Goal: Entertainment & Leisure: Browse casually

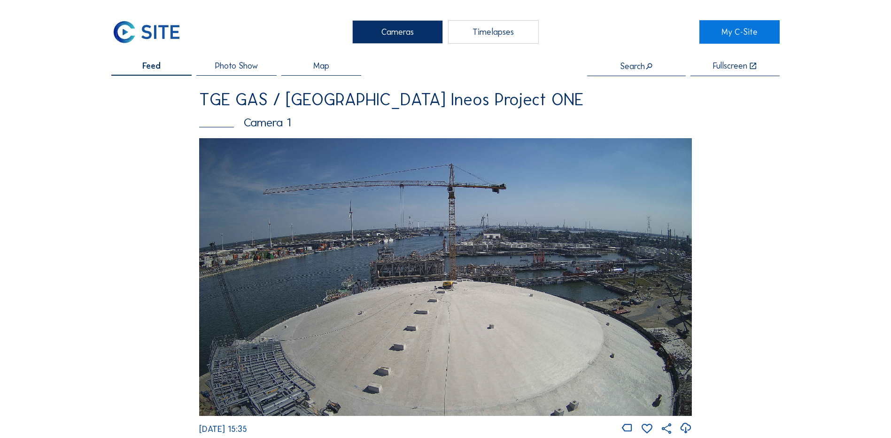
scroll to position [47, 0]
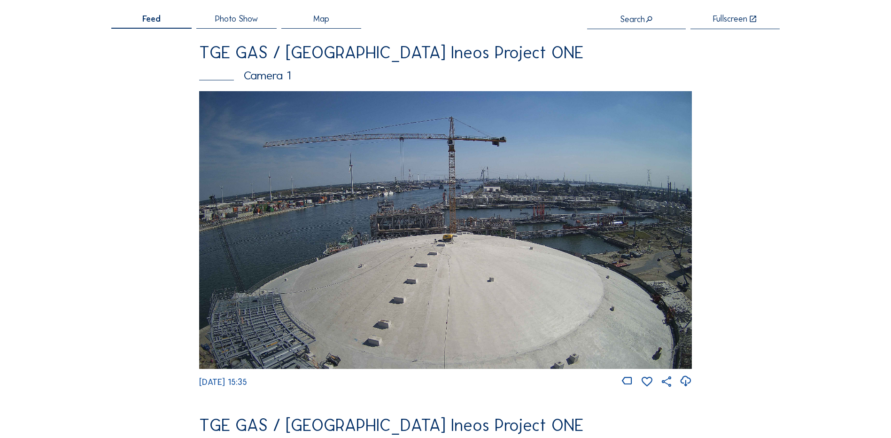
click at [371, 200] on img at bounding box center [445, 229] width 493 height 277
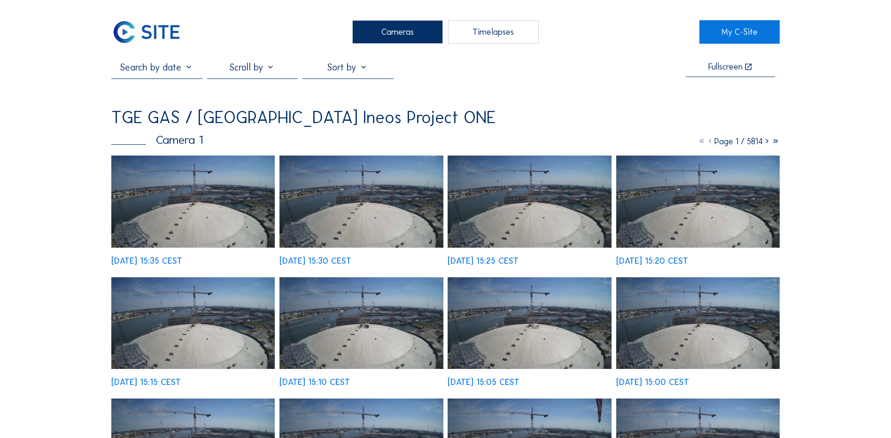
click at [185, 205] on img at bounding box center [192, 201] width 163 height 92
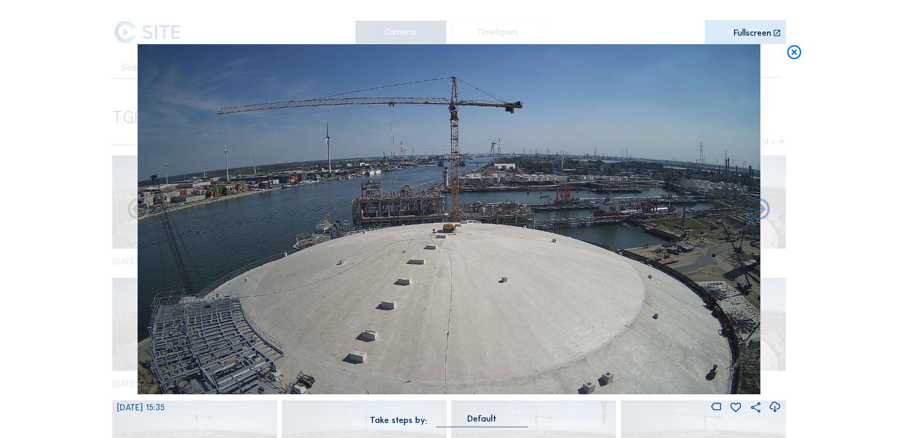
click at [773, 405] on icon at bounding box center [774, 406] width 13 height 15
drag, startPoint x: 69, startPoint y: 206, endPoint x: 146, endPoint y: 180, distance: 81.8
click at [69, 206] on div "Scroll to travel through time | Press 'Alt' Button + Scroll to Zoom | Click and…" at bounding box center [449, 219] width 898 height 438
click at [796, 53] on icon at bounding box center [794, 52] width 17 height 17
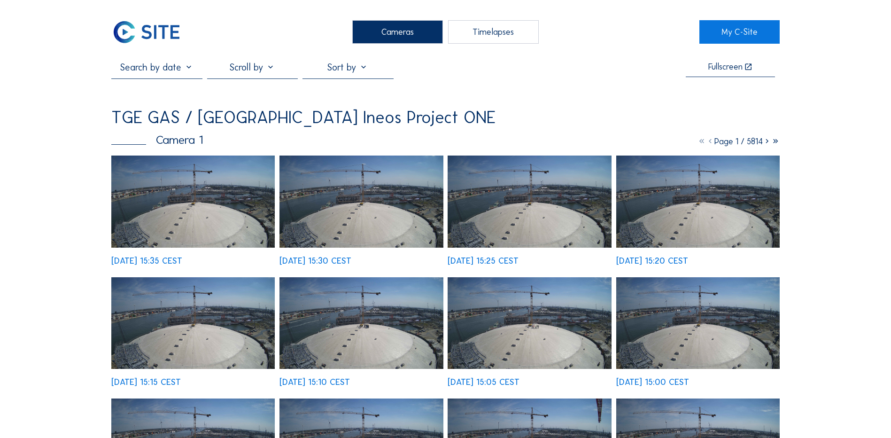
click at [388, 23] on div "Cameras" at bounding box center [397, 31] width 91 height 23
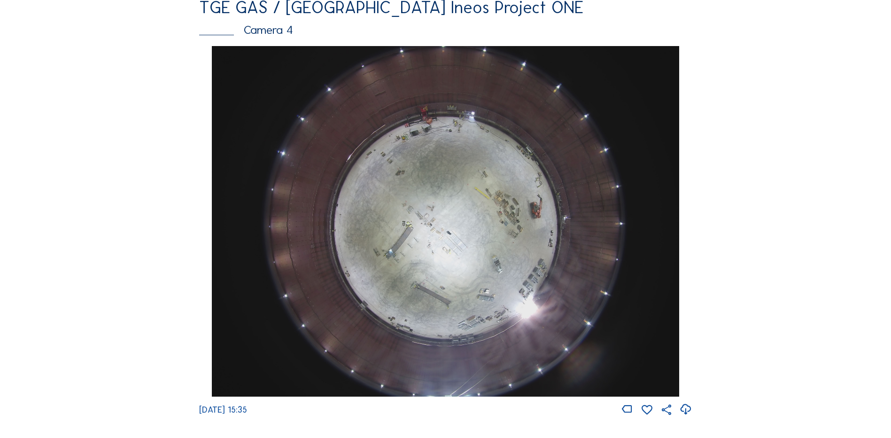
scroll to position [845, 0]
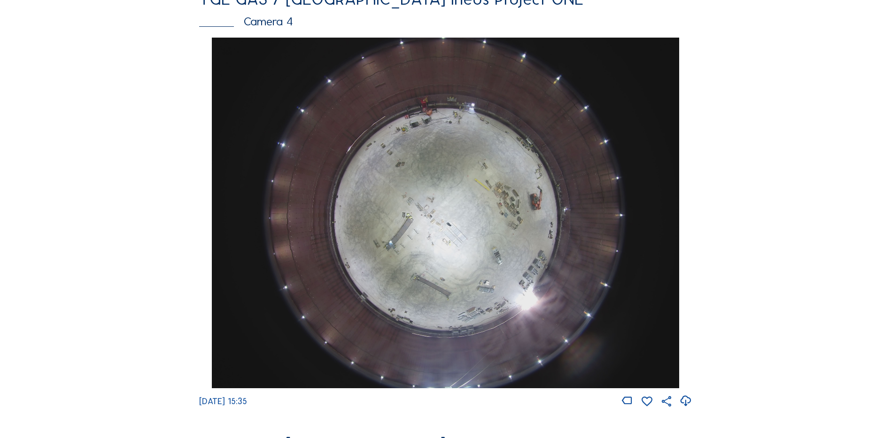
click at [445, 223] on img at bounding box center [445, 213] width 467 height 350
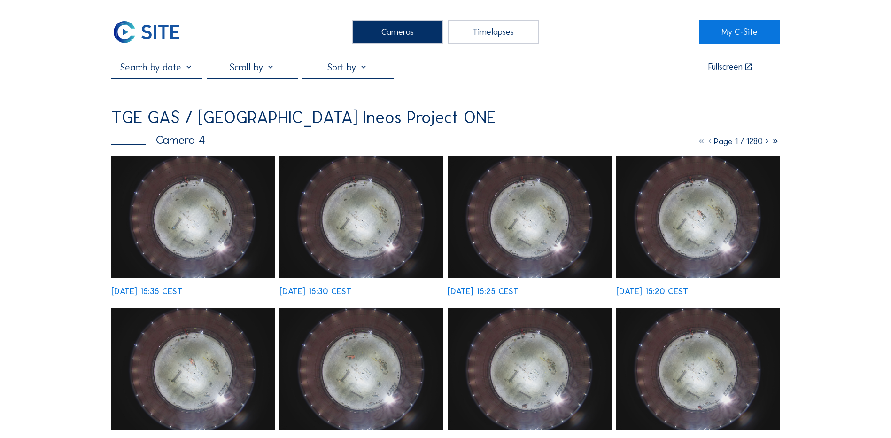
click at [209, 201] on img at bounding box center [192, 216] width 163 height 123
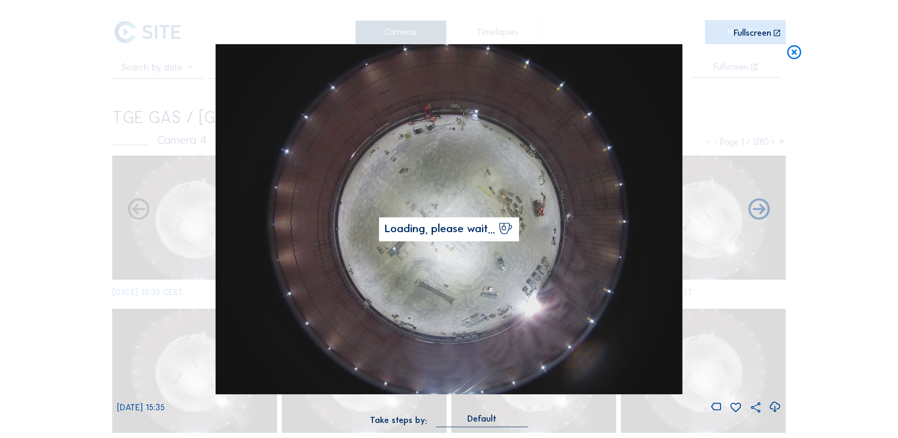
click at [777, 408] on icon at bounding box center [774, 406] width 13 height 15
click at [97, 140] on div "Scroll to travel through time | Press 'Alt' Button + Scroll to Zoom | Click and…" at bounding box center [449, 219] width 898 height 438
click at [795, 50] on icon at bounding box center [794, 52] width 17 height 17
